Goal: Transaction & Acquisition: Purchase product/service

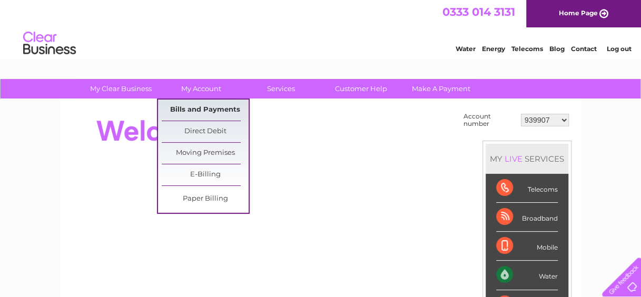
click at [202, 109] on link "Bills and Payments" at bounding box center [205, 110] width 87 height 21
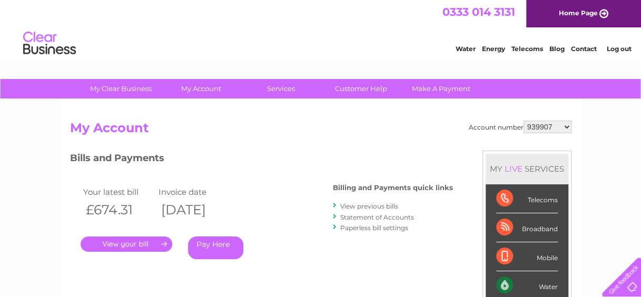
click at [156, 247] on link "." at bounding box center [127, 244] width 92 height 15
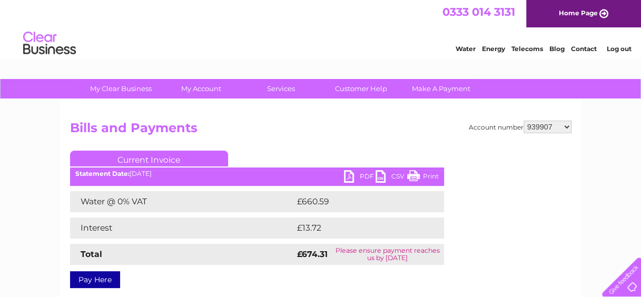
click at [97, 282] on link "Pay Here" at bounding box center [95, 279] width 50 height 17
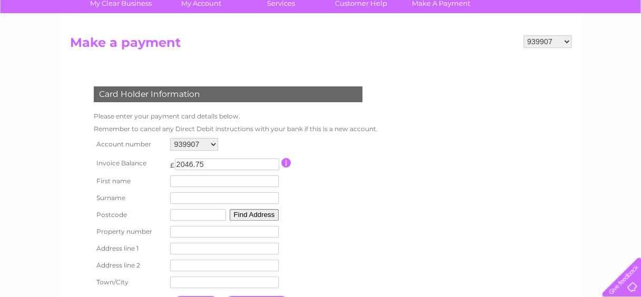
scroll to position [89, 0]
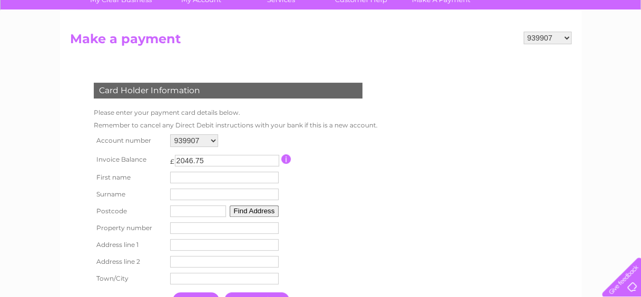
click at [257, 180] on input "text" at bounding box center [224, 178] width 109 height 12
type input "clydebank"
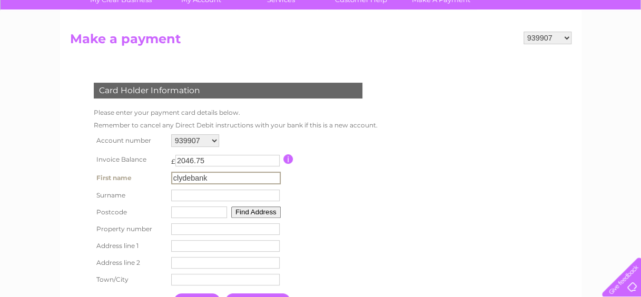
type input "company"
type input "G81 1BF"
type input "1 Aurora Avenue"
type input "Titan Enterprise"
type input "Clydebank"
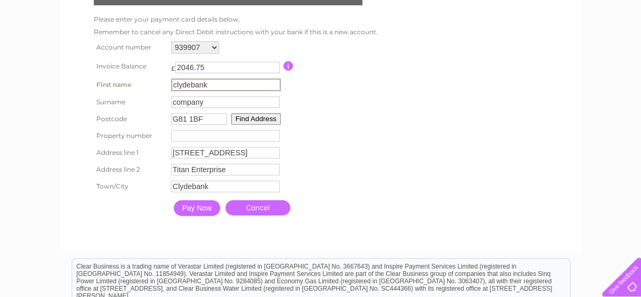
scroll to position [201, 0]
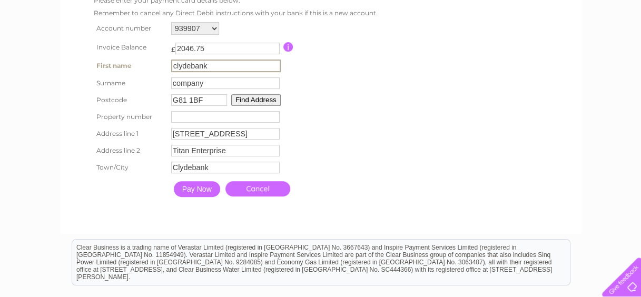
click at [194, 192] on input "Pay Now" at bounding box center [197, 189] width 46 height 16
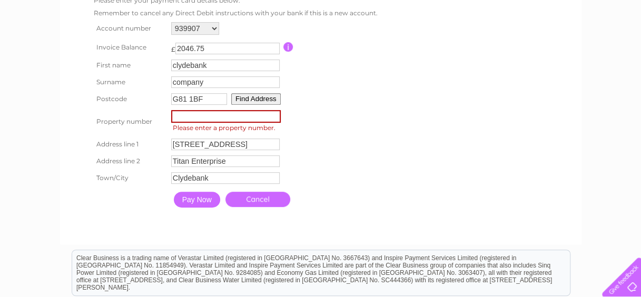
click at [194, 123] on input "number" at bounding box center [226, 116] width 110 height 13
type input "1"
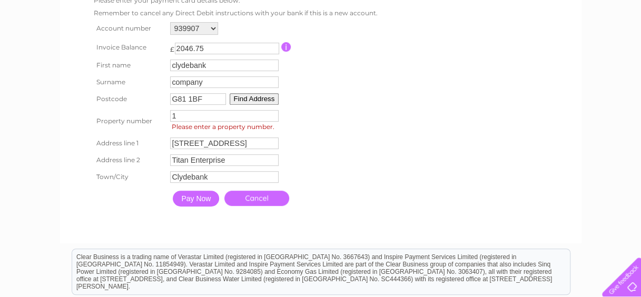
click at [194, 202] on input "Pay Now" at bounding box center [196, 199] width 46 height 16
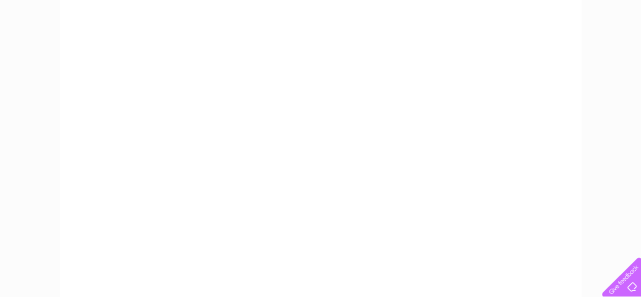
scroll to position [206, 0]
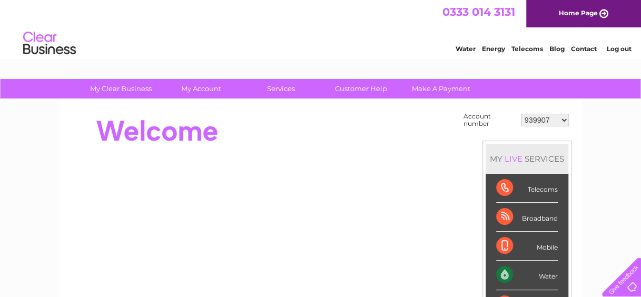
click at [561, 116] on select "939907 976406 1140459 30276649 30285037 30306828" at bounding box center [545, 120] width 48 height 13
select select "976406"
click at [521, 114] on select "939907 976406 1140459 30276649 30285037 30306828" at bounding box center [545, 120] width 48 height 13
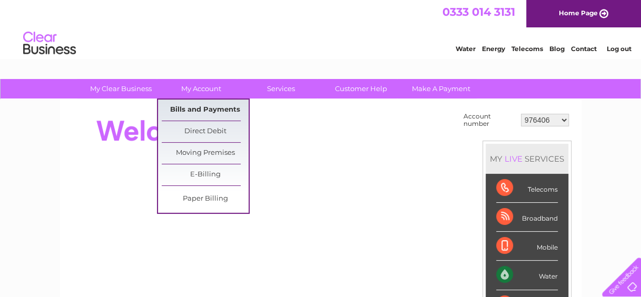
click at [195, 101] on link "Bills and Payments" at bounding box center [205, 110] width 87 height 21
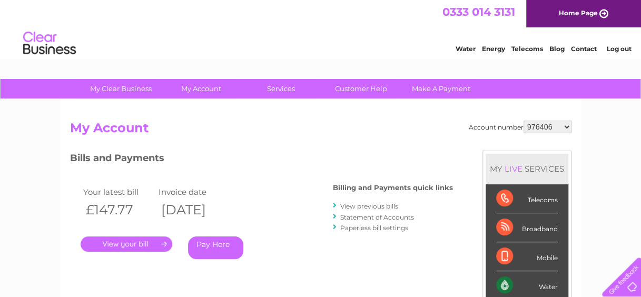
click at [146, 243] on link "." at bounding box center [127, 244] width 92 height 15
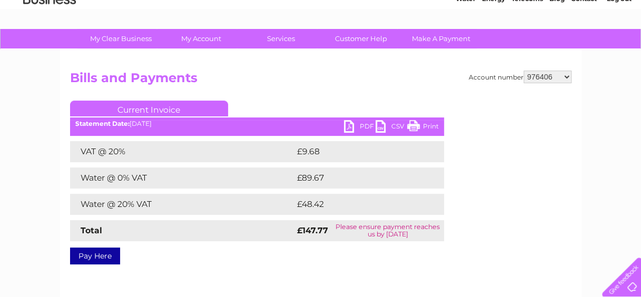
scroll to position [58, 0]
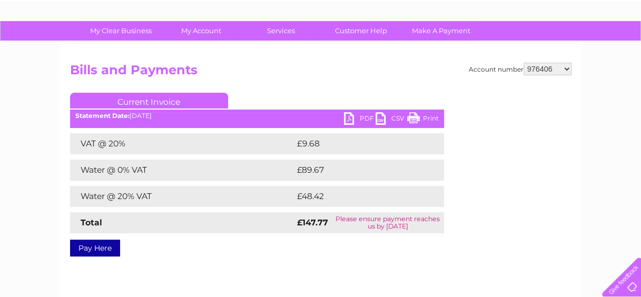
click at [366, 117] on link "PDF" at bounding box center [360, 119] width 32 height 15
click at [361, 118] on link "PDF" at bounding box center [360, 119] width 32 height 15
click at [362, 117] on link "PDF" at bounding box center [360, 119] width 32 height 15
click at [107, 241] on link "Pay Here" at bounding box center [95, 248] width 50 height 17
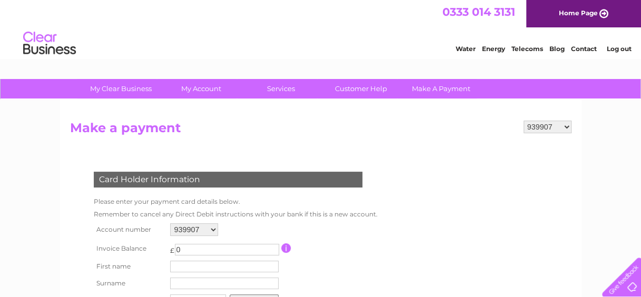
click at [214, 231] on select "939907 976406 1140459 30276649 30285037 30306828" at bounding box center [194, 229] width 48 height 13
select select "976406"
click at [170, 223] on select "939907 976406 1140459 30276649 30285037 30306828" at bounding box center [194, 229] width 48 height 13
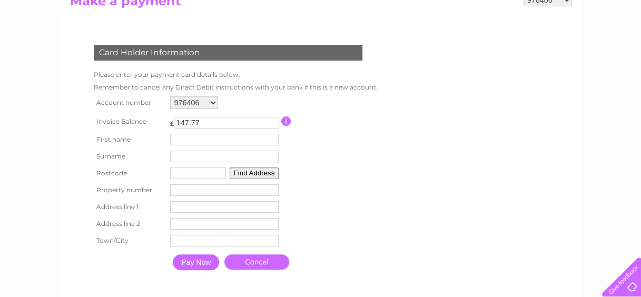
scroll to position [134, 0]
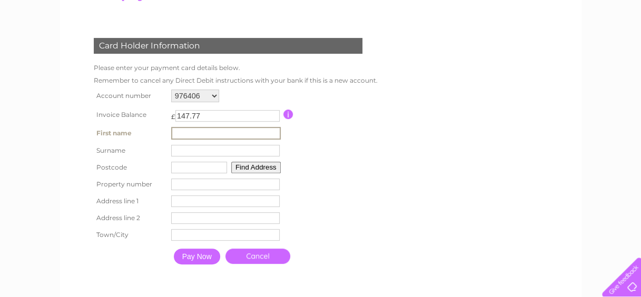
click at [193, 132] on input "text" at bounding box center [226, 133] width 110 height 13
type input "clydebank"
type input "company"
type input "G81 1BF"
type input "1 Aurora Avenue"
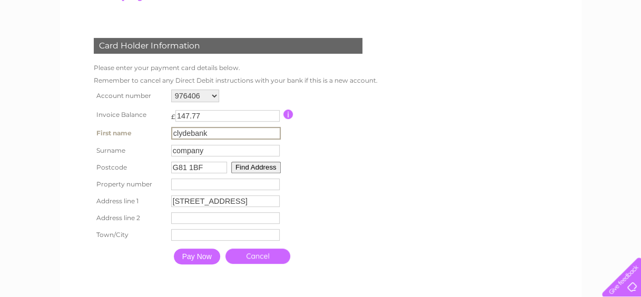
type input "Titan Enterprise"
type input "Clydebank"
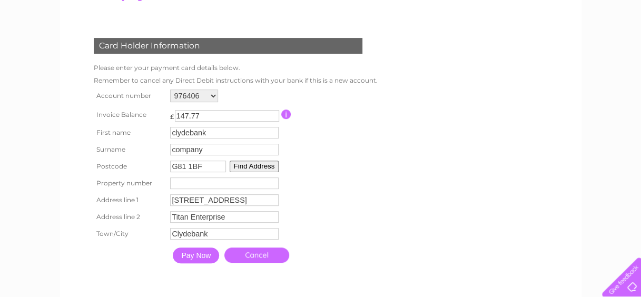
click at [218, 184] on input "number" at bounding box center [224, 184] width 109 height 12
type input "1"
click at [194, 256] on input "Pay Now" at bounding box center [196, 256] width 46 height 16
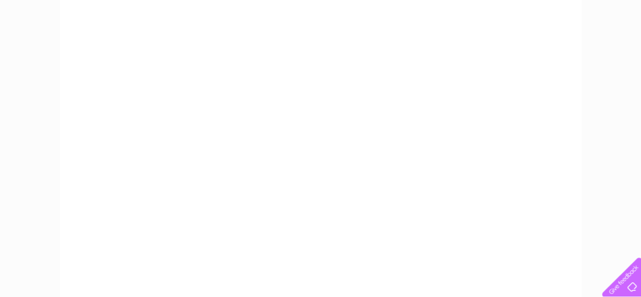
scroll to position [213, 0]
